Goal: Task Accomplishment & Management: Use online tool/utility

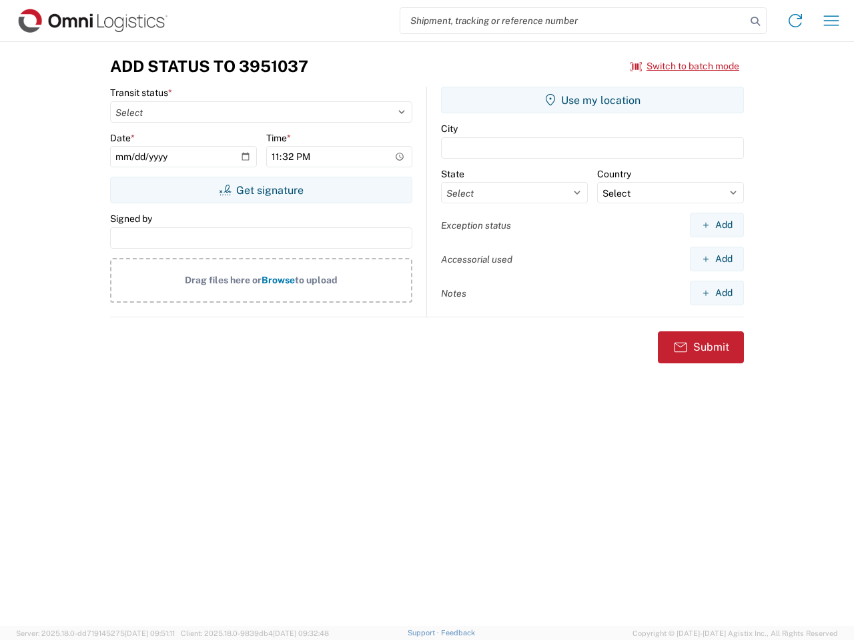
click at [573, 21] on input "search" at bounding box center [573, 20] width 346 height 25
click at [755, 21] on icon at bounding box center [755, 21] width 19 height 19
click at [795, 21] on icon at bounding box center [795, 20] width 21 height 21
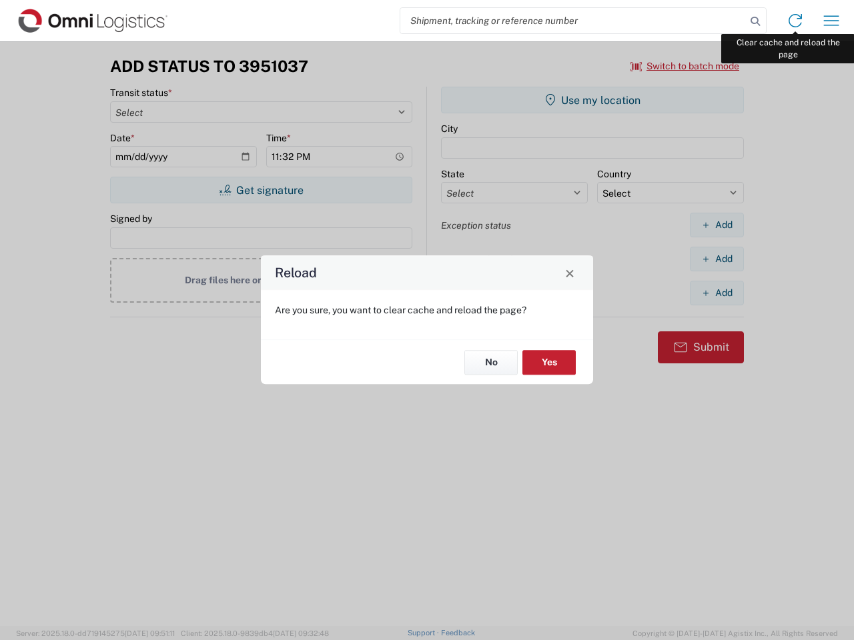
click at [831, 21] on div "Reload Are you sure, you want to clear cache and reload the page? No Yes" at bounding box center [427, 320] width 854 height 640
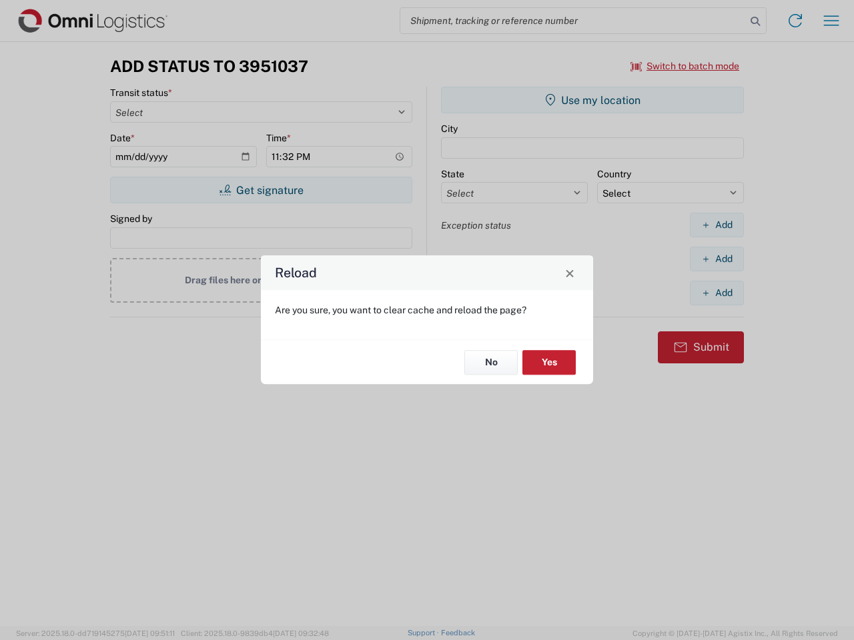
click at [685, 66] on div "Reload Are you sure, you want to clear cache and reload the page? No Yes" at bounding box center [427, 320] width 854 height 640
click at [261, 190] on div "Reload Are you sure, you want to clear cache and reload the page? No Yes" at bounding box center [427, 320] width 854 height 640
click at [592, 100] on div "Reload Are you sure, you want to clear cache and reload the page? No Yes" at bounding box center [427, 320] width 854 height 640
click at [717, 225] on div "Reload Are you sure, you want to clear cache and reload the page? No Yes" at bounding box center [427, 320] width 854 height 640
click at [717, 259] on div "Reload Are you sure, you want to clear cache and reload the page? No Yes" at bounding box center [427, 320] width 854 height 640
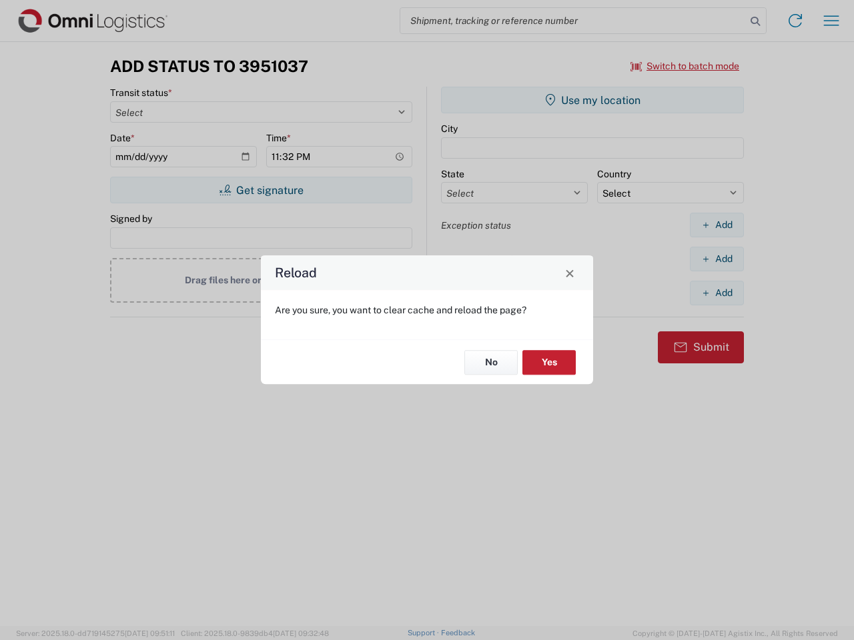
click at [717, 293] on div "Reload Are you sure, you want to clear cache and reload the page? No Yes" at bounding box center [427, 320] width 854 height 640
